Goal: Task Accomplishment & Management: Use online tool/utility

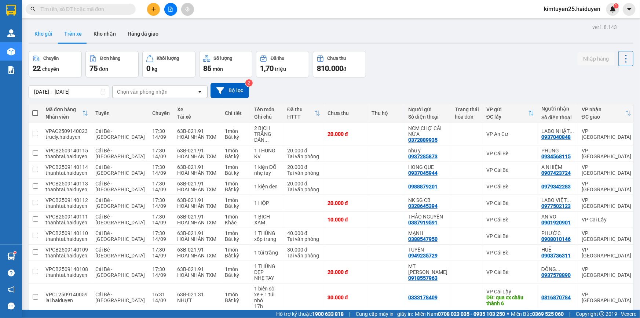
click at [47, 39] on button "Kho gửi" at bounding box center [44, 34] width 30 height 18
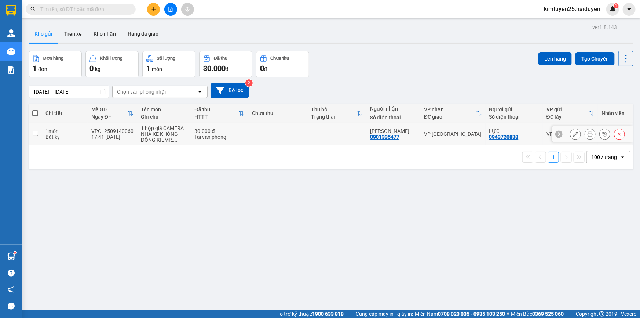
click at [261, 125] on td at bounding box center [277, 134] width 59 height 22
checkbox input "true"
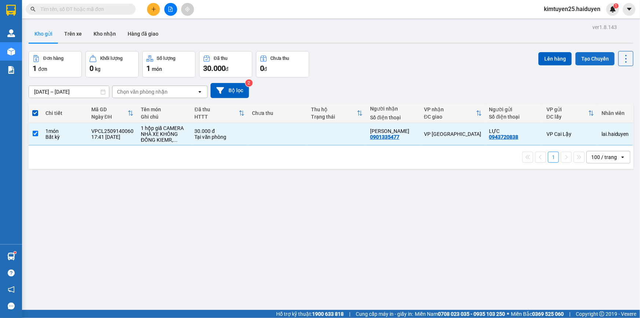
click at [599, 55] on button "Tạo Chuyến" at bounding box center [595, 58] width 39 height 13
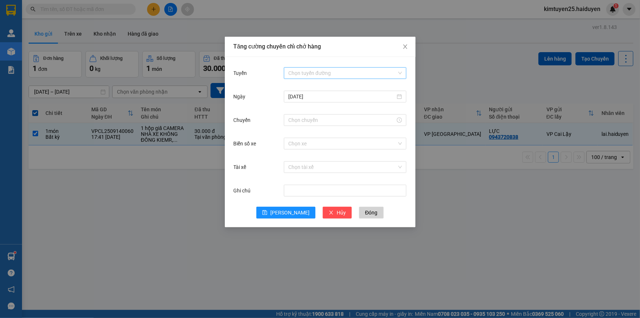
click at [352, 73] on input "Tuyến" at bounding box center [342, 73] width 109 height 11
click at [315, 100] on div "Cái Bè - [GEOGRAPHIC_DATA]" at bounding box center [345, 99] width 114 height 8
click at [292, 115] on div at bounding box center [345, 120] width 123 height 12
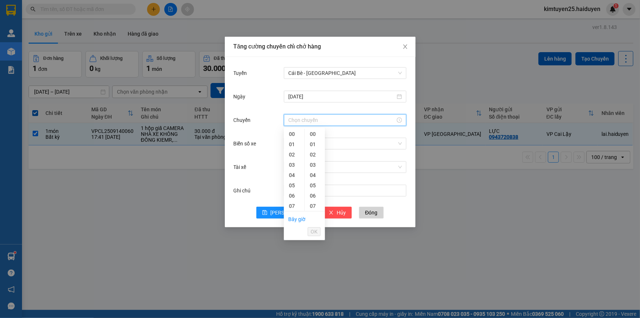
click at [291, 120] on input "Chuyến" at bounding box center [341, 120] width 107 height 8
click at [290, 166] on div "17" at bounding box center [294, 165] width 21 height 10
click at [309, 180] on div "30" at bounding box center [315, 177] width 20 height 10
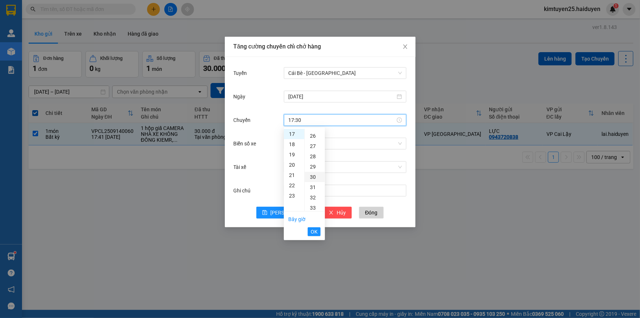
scroll to position [308, 0]
click at [312, 143] on div "31" at bounding box center [315, 144] width 20 height 10
type input "17:31"
click at [314, 231] on span "OK" at bounding box center [314, 232] width 7 height 8
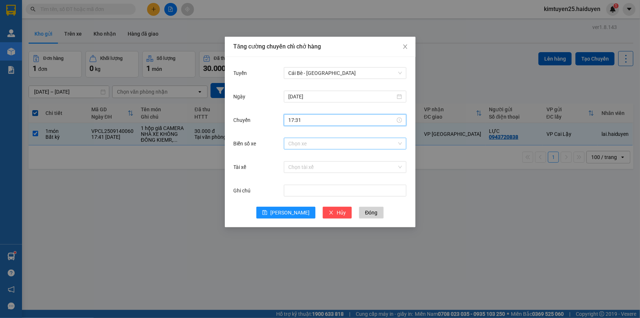
click at [309, 145] on input "Biển số xe" at bounding box center [342, 143] width 109 height 11
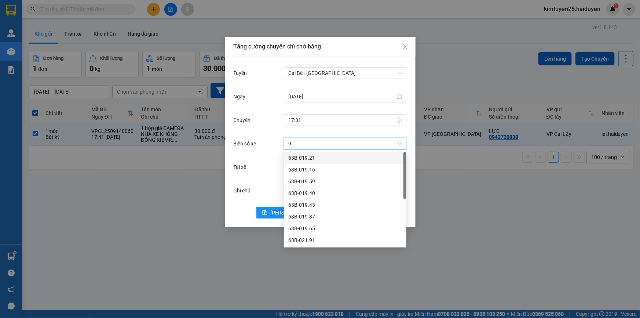
type input "98"
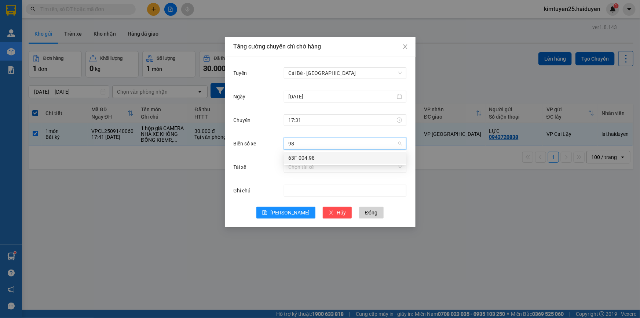
click at [326, 156] on div "63F-004.98" at bounding box center [345, 158] width 114 height 8
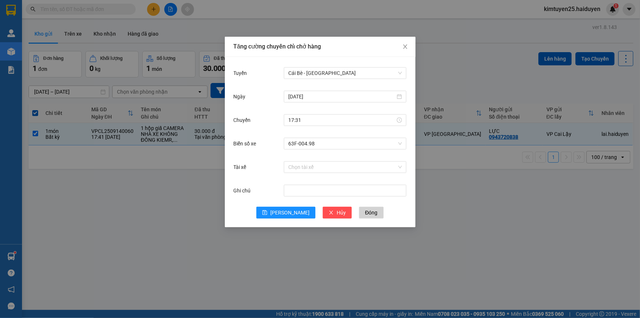
click at [270, 181] on div "Tài xế Chọn tài xế" at bounding box center [320, 171] width 173 height 23
click at [290, 216] on button "[PERSON_NAME]" at bounding box center [286, 213] width 59 height 12
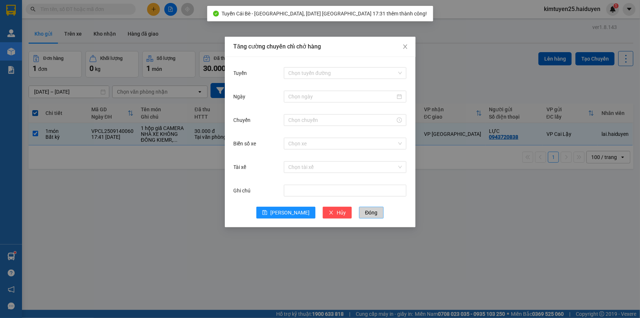
click at [359, 217] on button "Đóng" at bounding box center [371, 213] width 24 height 12
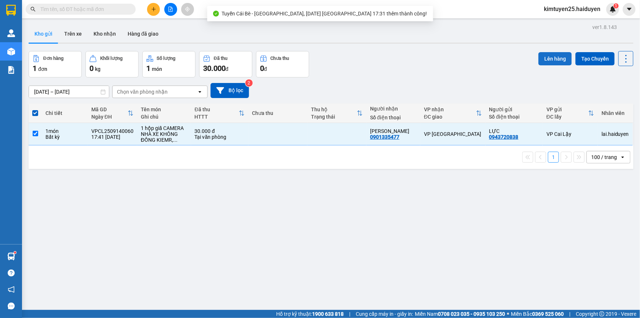
click at [560, 56] on button "Lên hàng" at bounding box center [555, 58] width 33 height 13
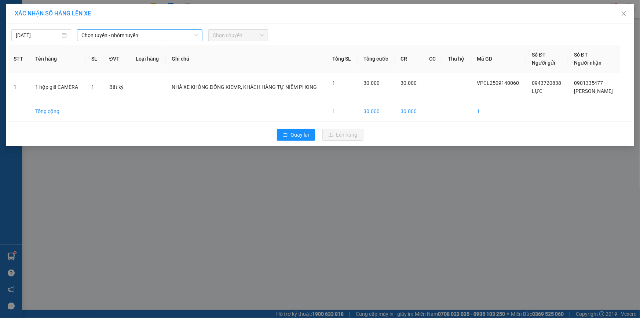
click at [129, 33] on span "Chọn tuyến - nhóm tuyến" at bounding box center [139, 35] width 117 height 11
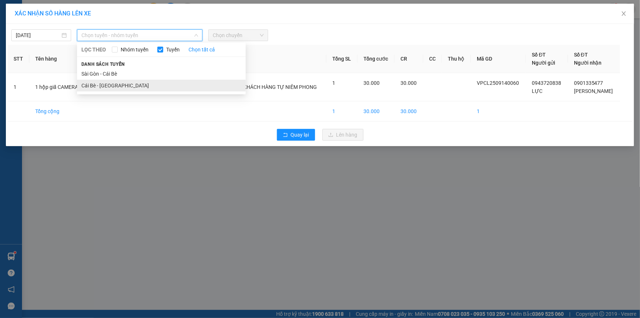
click at [116, 87] on li "Cái Bè - [GEOGRAPHIC_DATA]" at bounding box center [161, 86] width 169 height 12
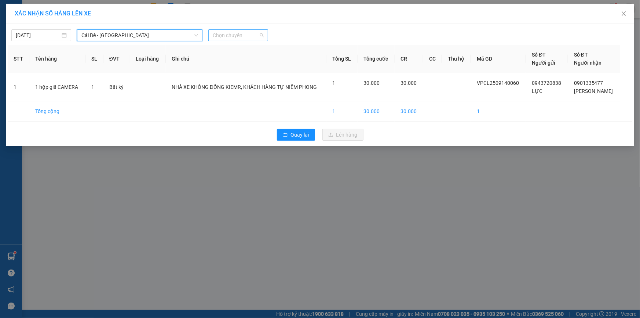
click at [221, 31] on span "Chọn chuyến" at bounding box center [238, 35] width 51 height 11
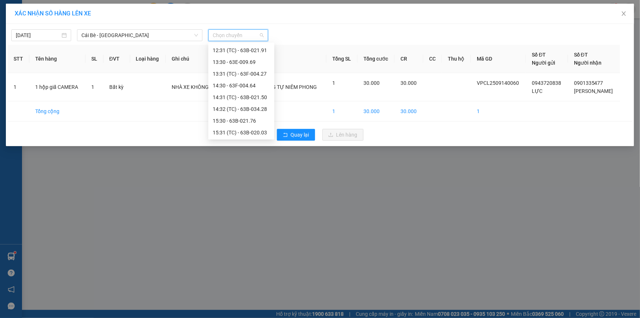
scroll to position [223, 0]
click at [251, 121] on div "17:31 (TC) - 63F-004.98" at bounding box center [241, 121] width 57 height 8
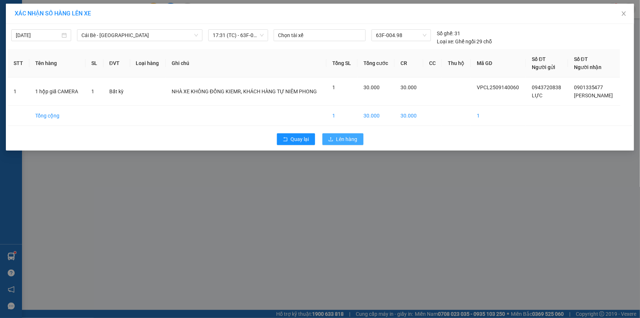
click at [339, 141] on span "Lên hàng" at bounding box center [347, 139] width 21 height 8
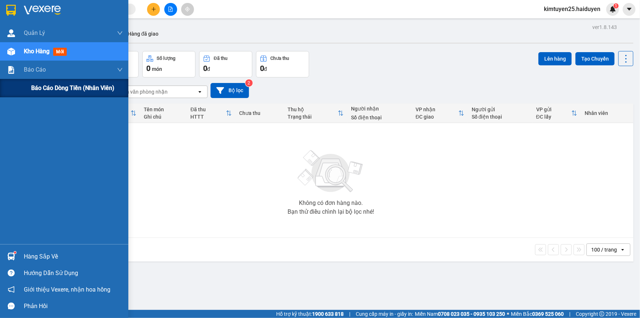
click at [50, 88] on span "Báo cáo dòng tiền (nhân viên)" at bounding box center [72, 87] width 83 height 9
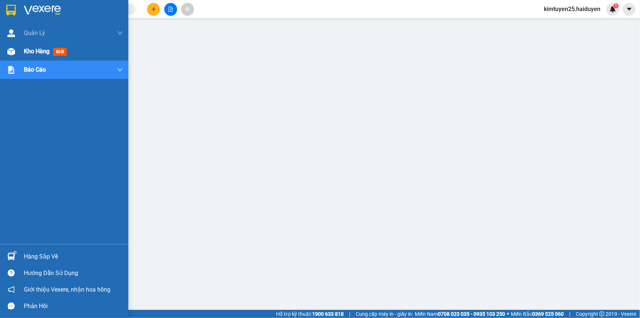
click at [19, 54] on div "Kho hàng mới" at bounding box center [64, 51] width 128 height 18
